Goal: Check status: Check status

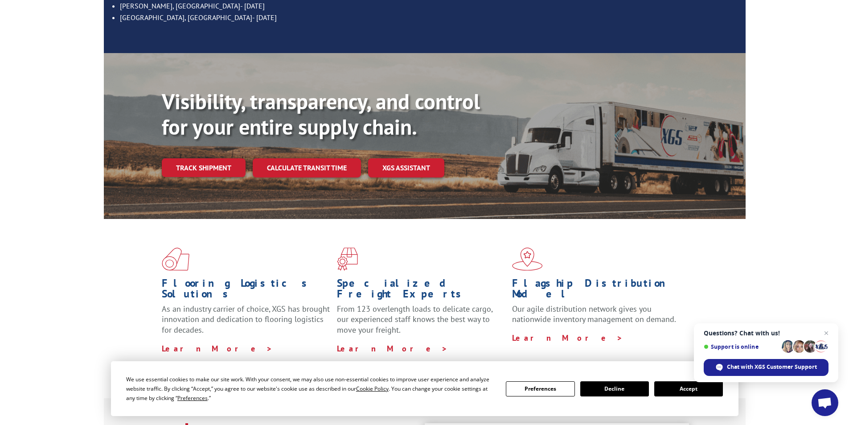
scroll to position [223, 0]
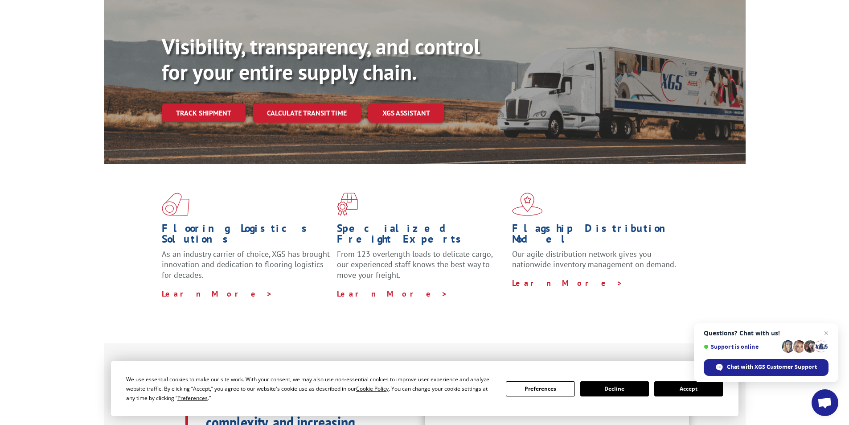
click at [671, 389] on button "Accept" at bounding box center [688, 388] width 69 height 15
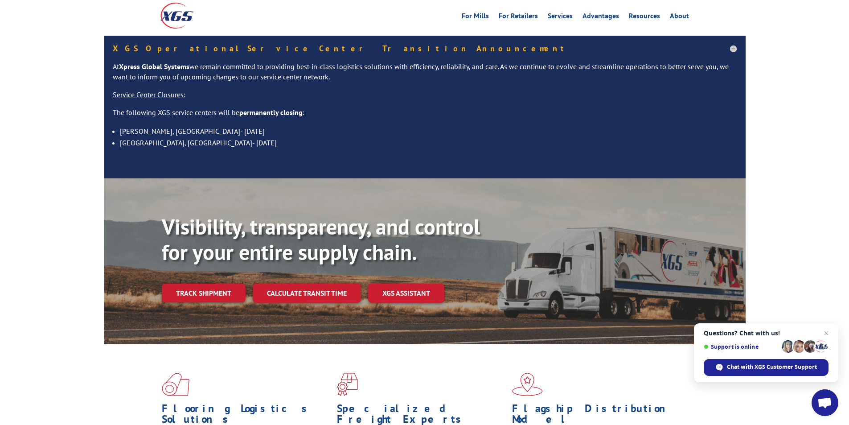
scroll to position [0, 0]
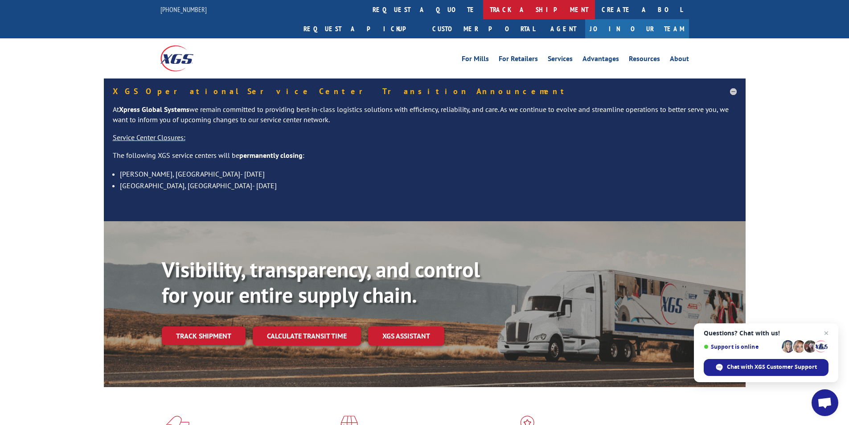
click at [483, 13] on link "track a shipment" at bounding box center [539, 9] width 112 height 19
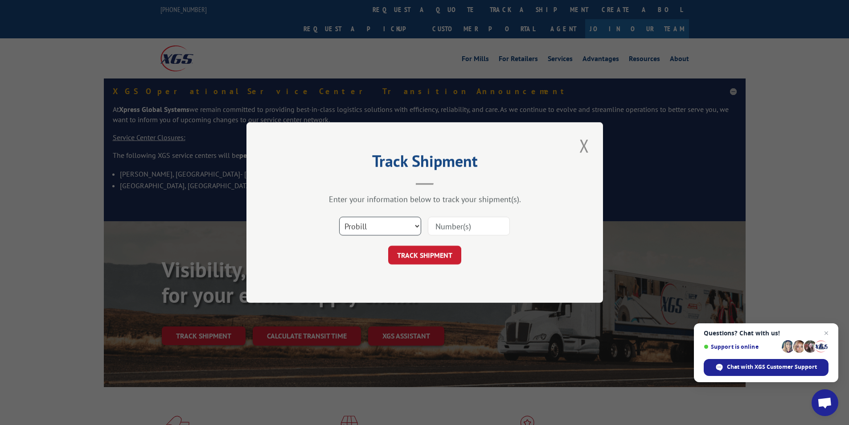
click at [381, 225] on select "Select category... Probill BOL PO" at bounding box center [380, 226] width 82 height 19
select select "bol"
click at [339, 217] on select "Select category... Probill BOL PO" at bounding box center [380, 226] width 82 height 19
click at [451, 227] on input at bounding box center [469, 226] width 82 height 19
type input "BUR3580738"
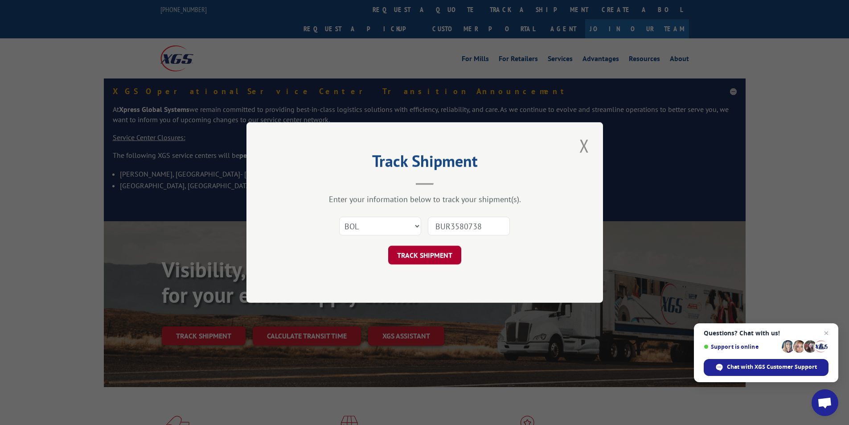
click at [423, 259] on button "TRACK SHIPMENT" at bounding box center [424, 255] width 73 height 19
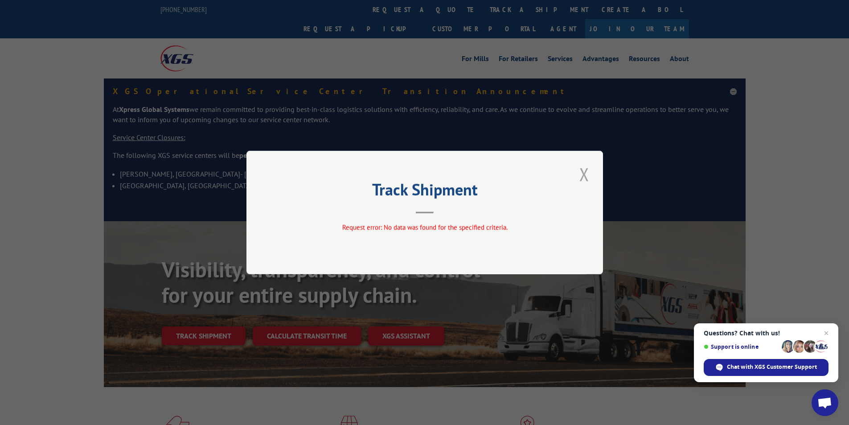
click at [583, 175] on button "Close modal" at bounding box center [584, 174] width 15 height 25
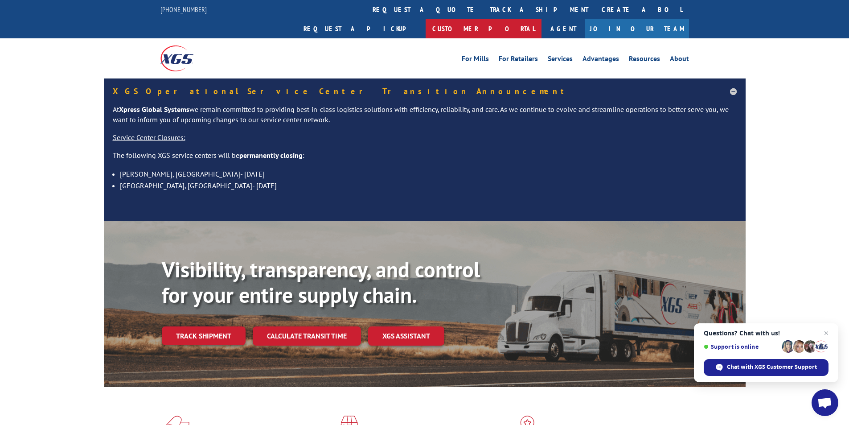
click at [541, 19] on link "Customer Portal" at bounding box center [484, 28] width 116 height 19
